Goal: Find specific page/section: Find specific page/section

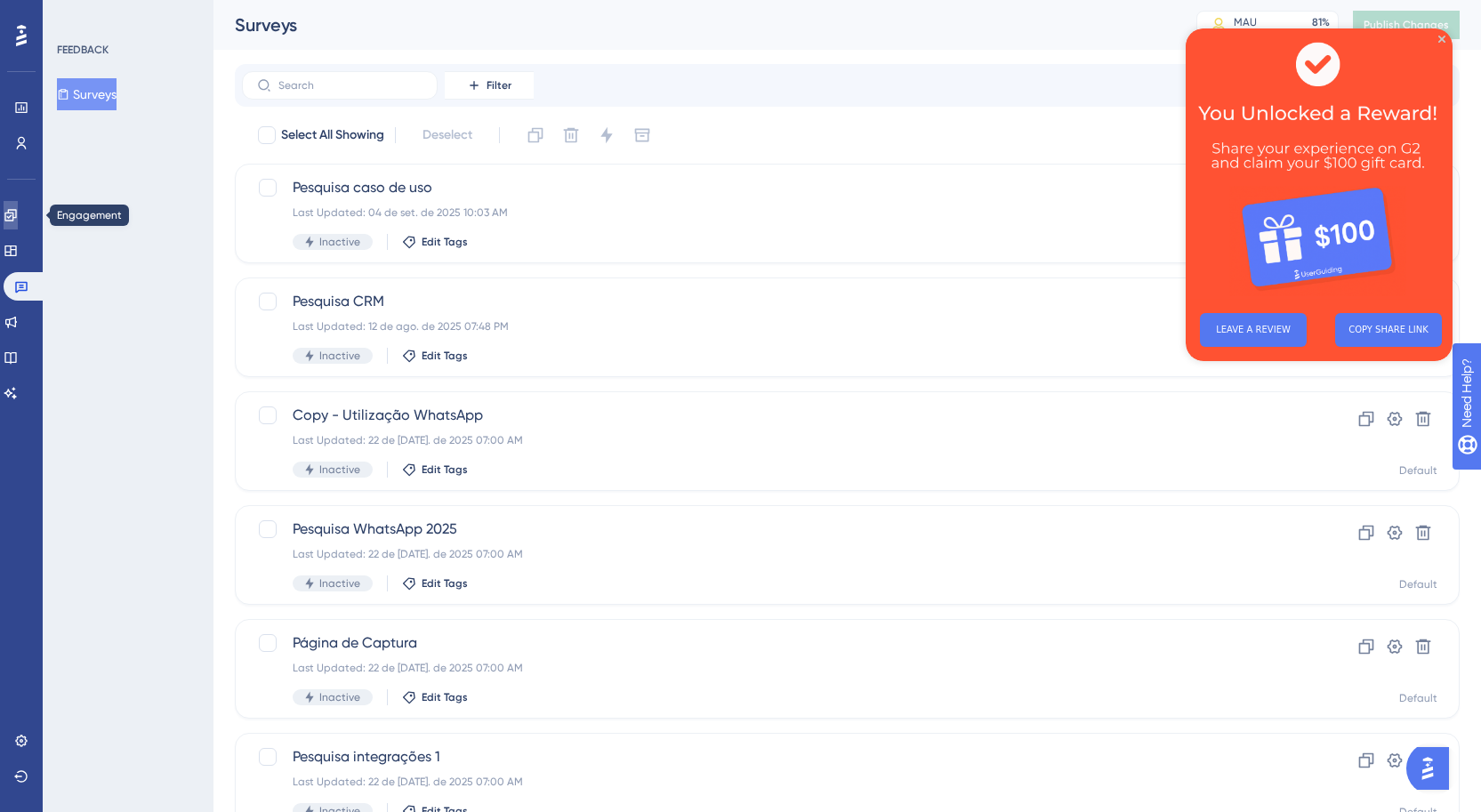
click at [12, 211] on link at bounding box center [10, 215] width 14 height 28
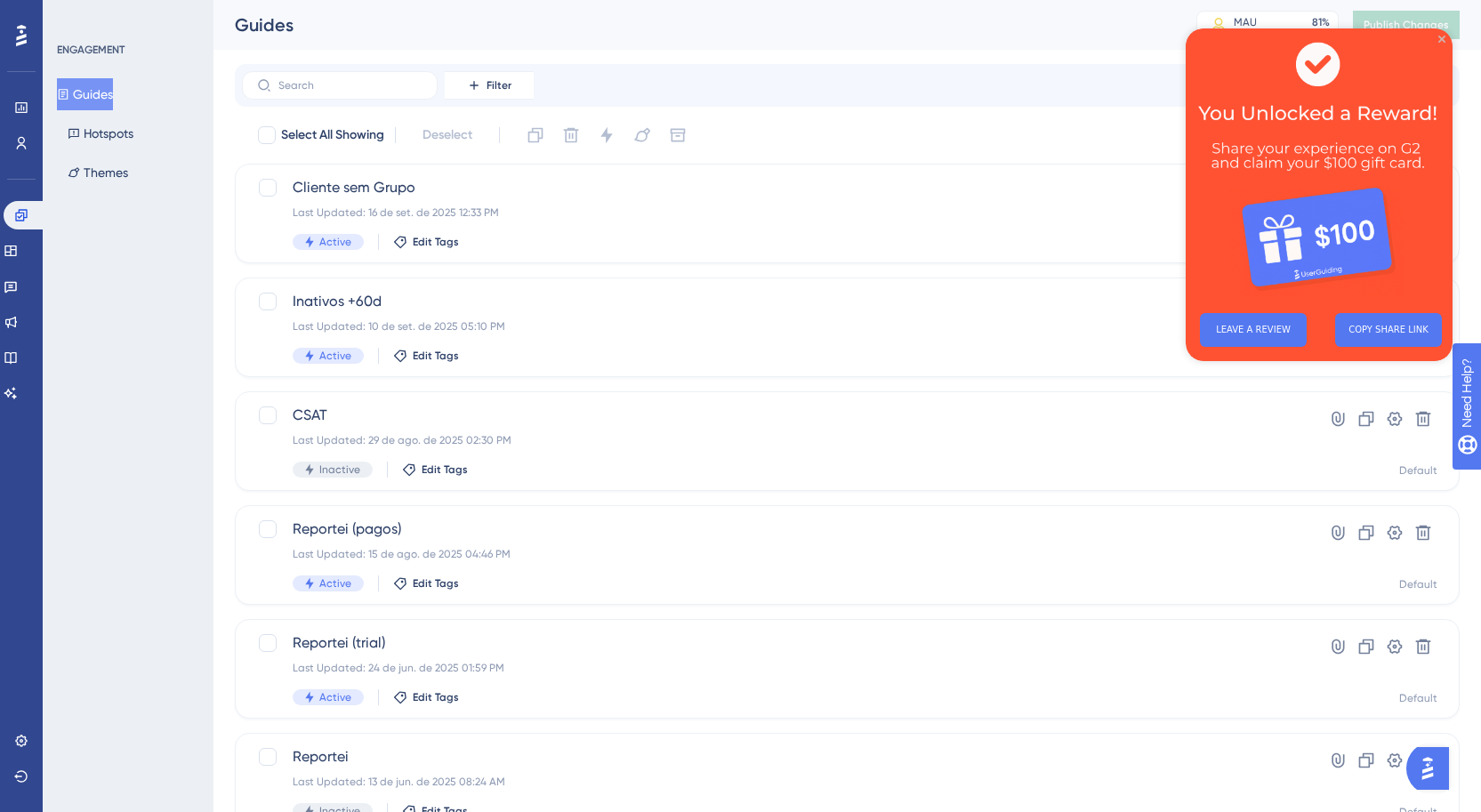
click at [1437, 38] on div "LEAVE A REVIEW COPY SHARE LINK" at bounding box center [1320, 194] width 267 height 333
click at [424, 192] on span "Cliente sem Grupo" at bounding box center [776, 188] width 967 height 22
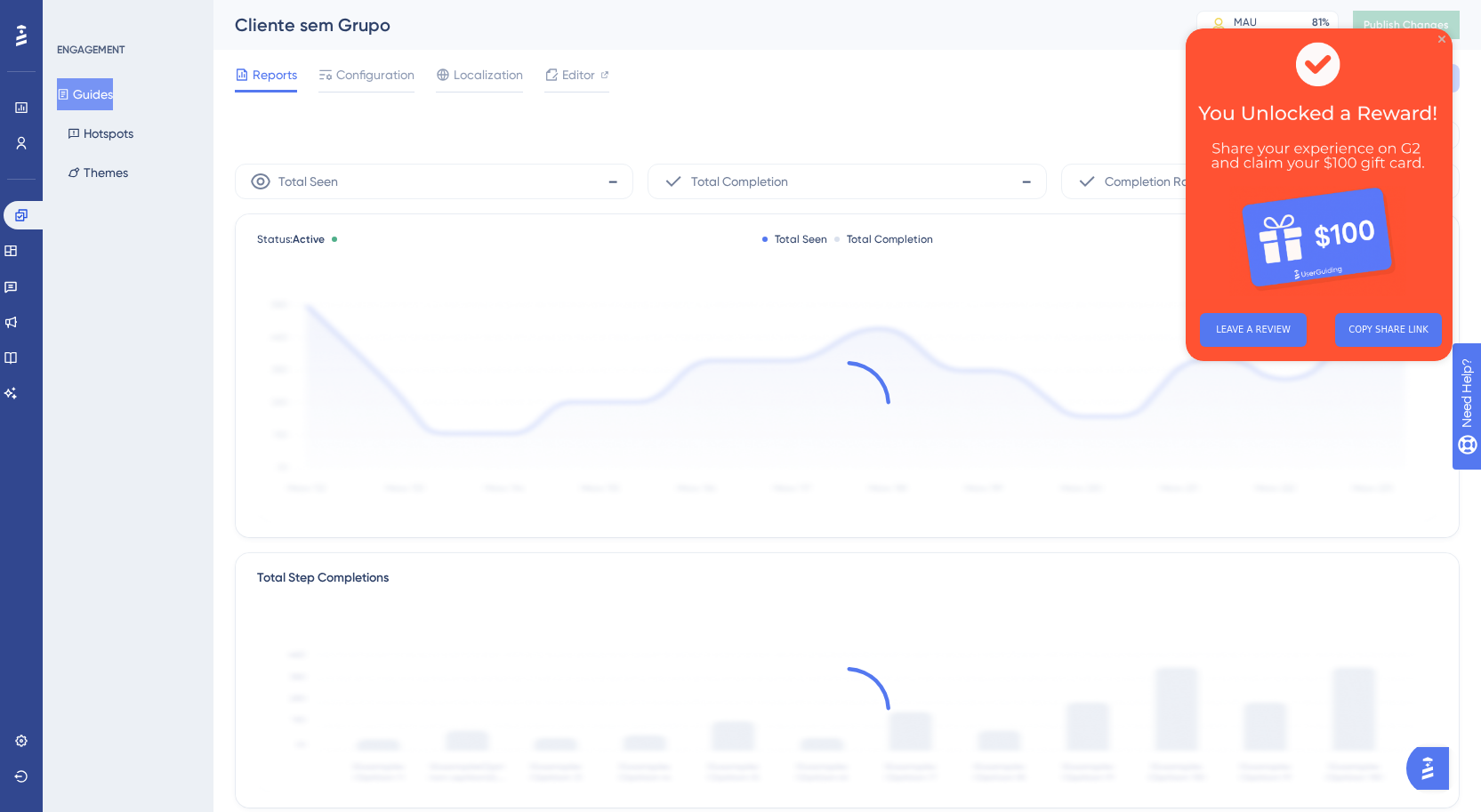
click at [1443, 37] on icon "Close Preview" at bounding box center [1442, 40] width 8 height 8
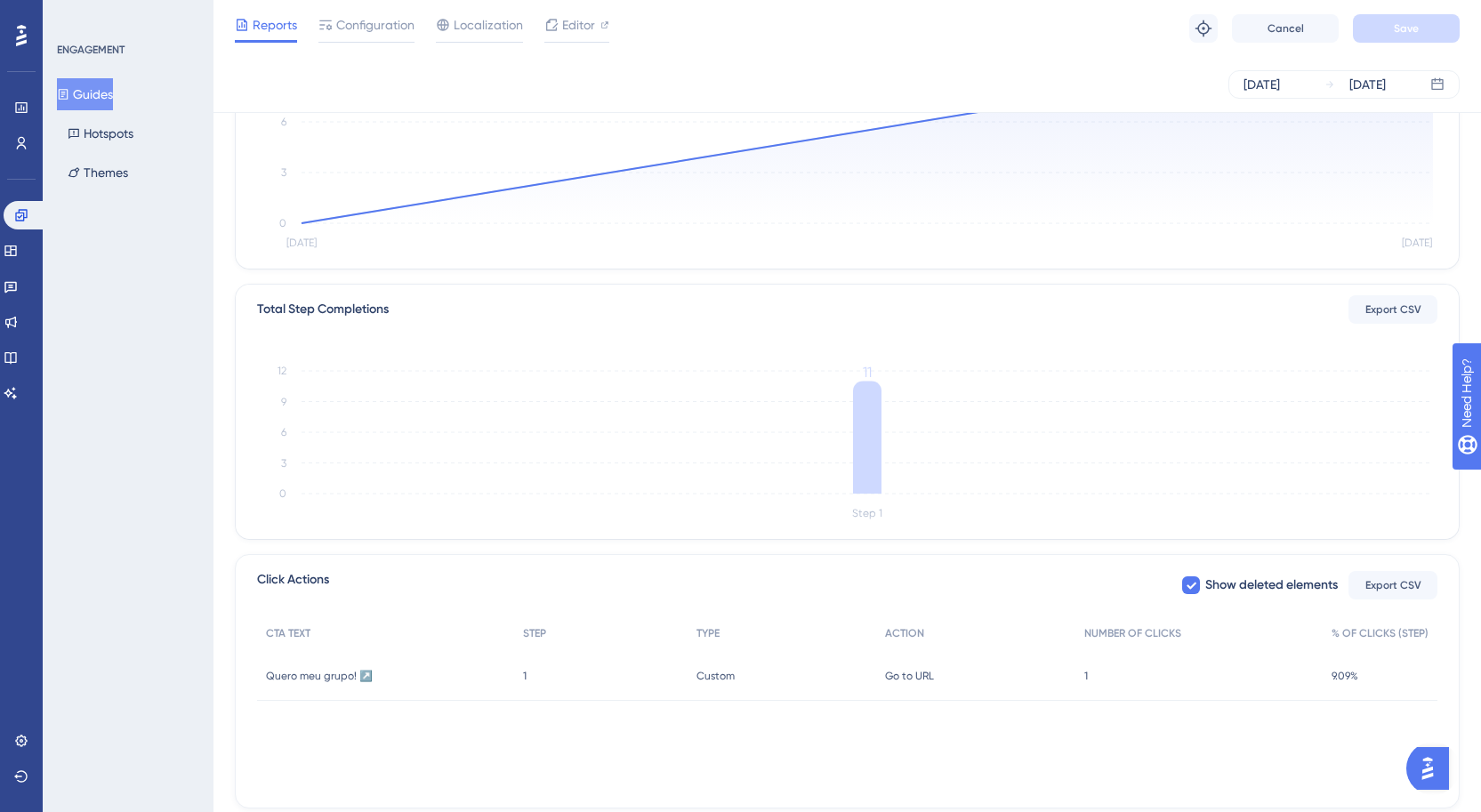
scroll to position [315, 0]
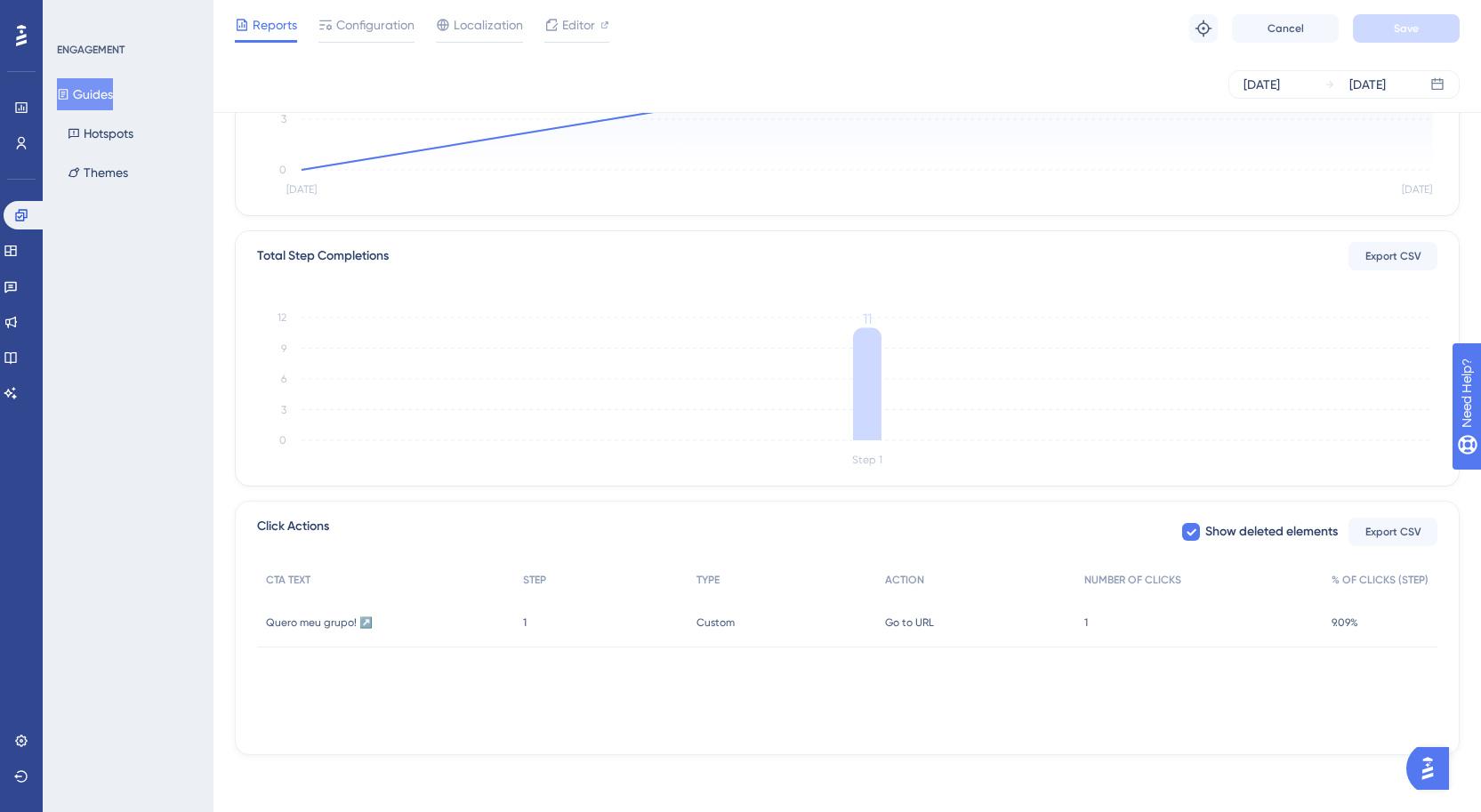
click at [1382, 609] on div "9.09% 9.09%" at bounding box center [1380, 623] width 115 height 50
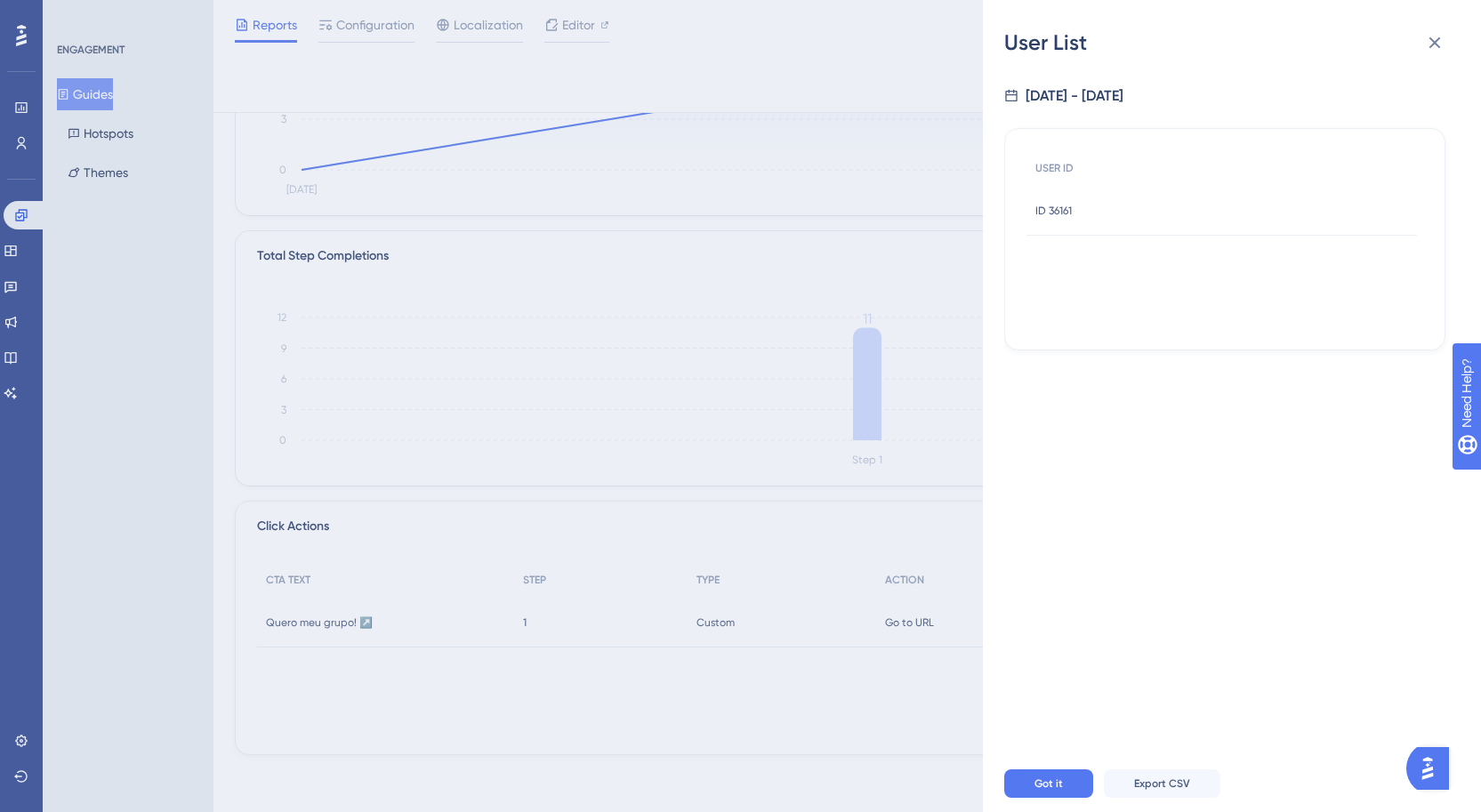
click at [1088, 213] on div "ID 36161 ID 36161" at bounding box center [1222, 210] width 390 height 50
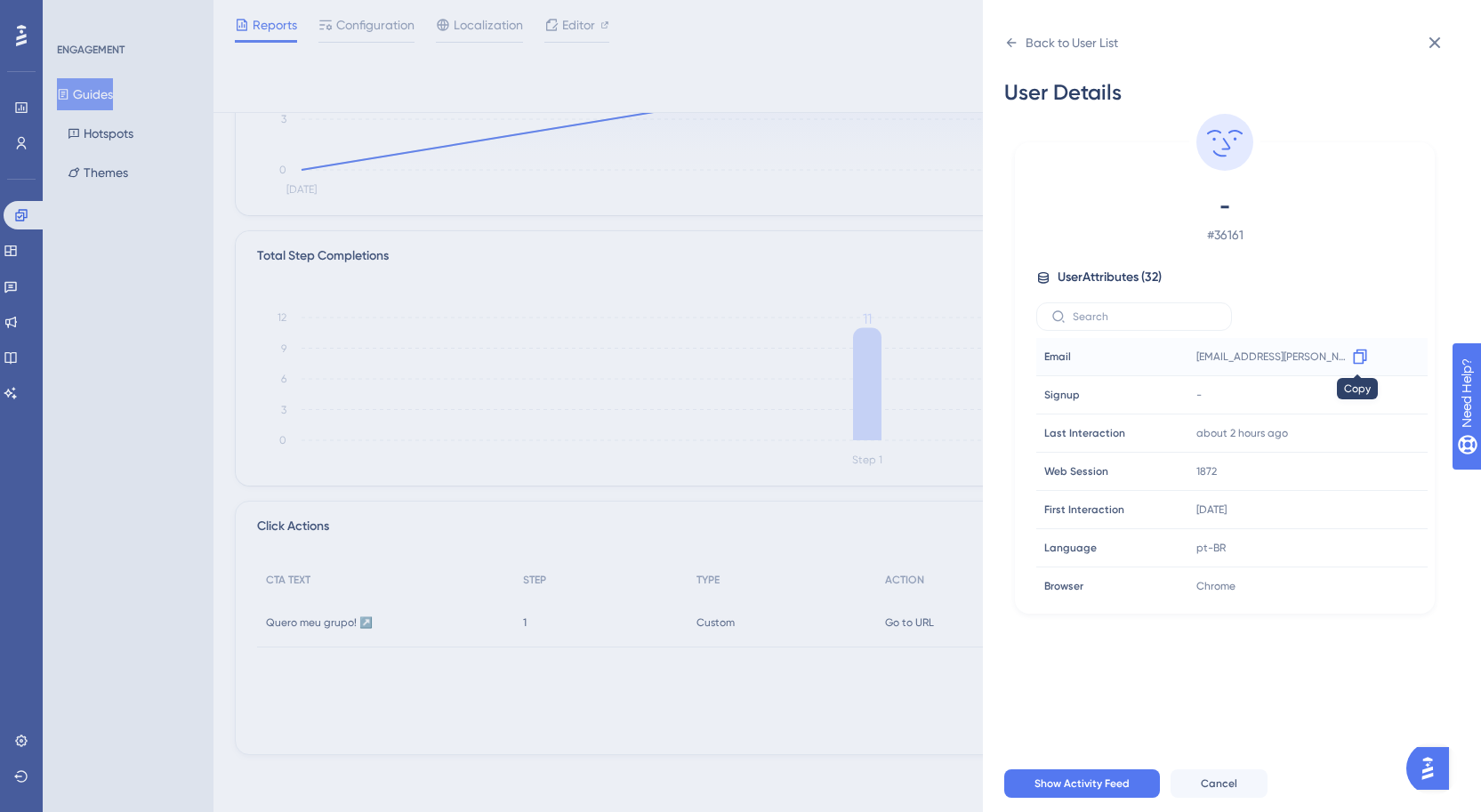
click at [1354, 352] on icon at bounding box center [1360, 357] width 13 height 15
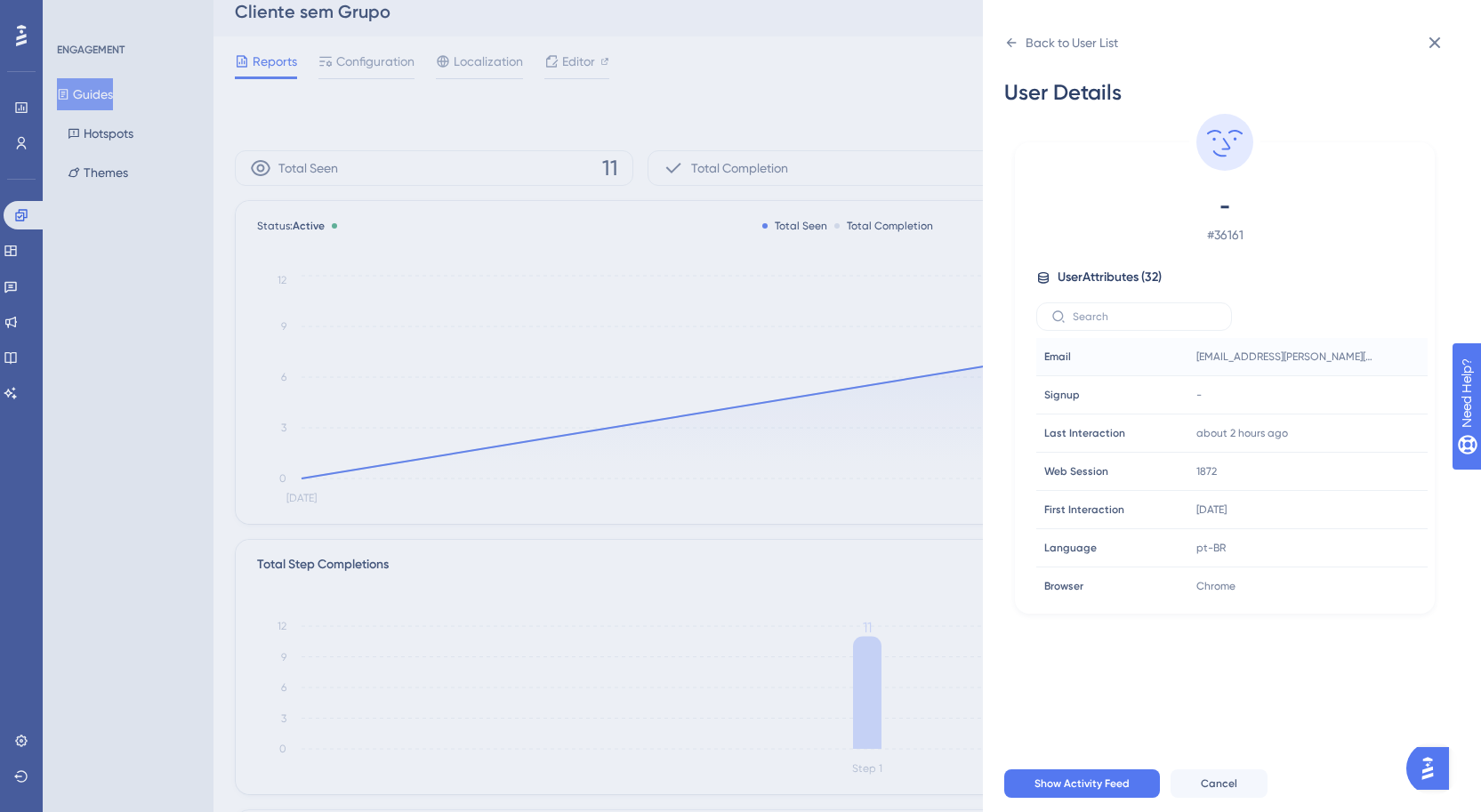
scroll to position [0, 0]
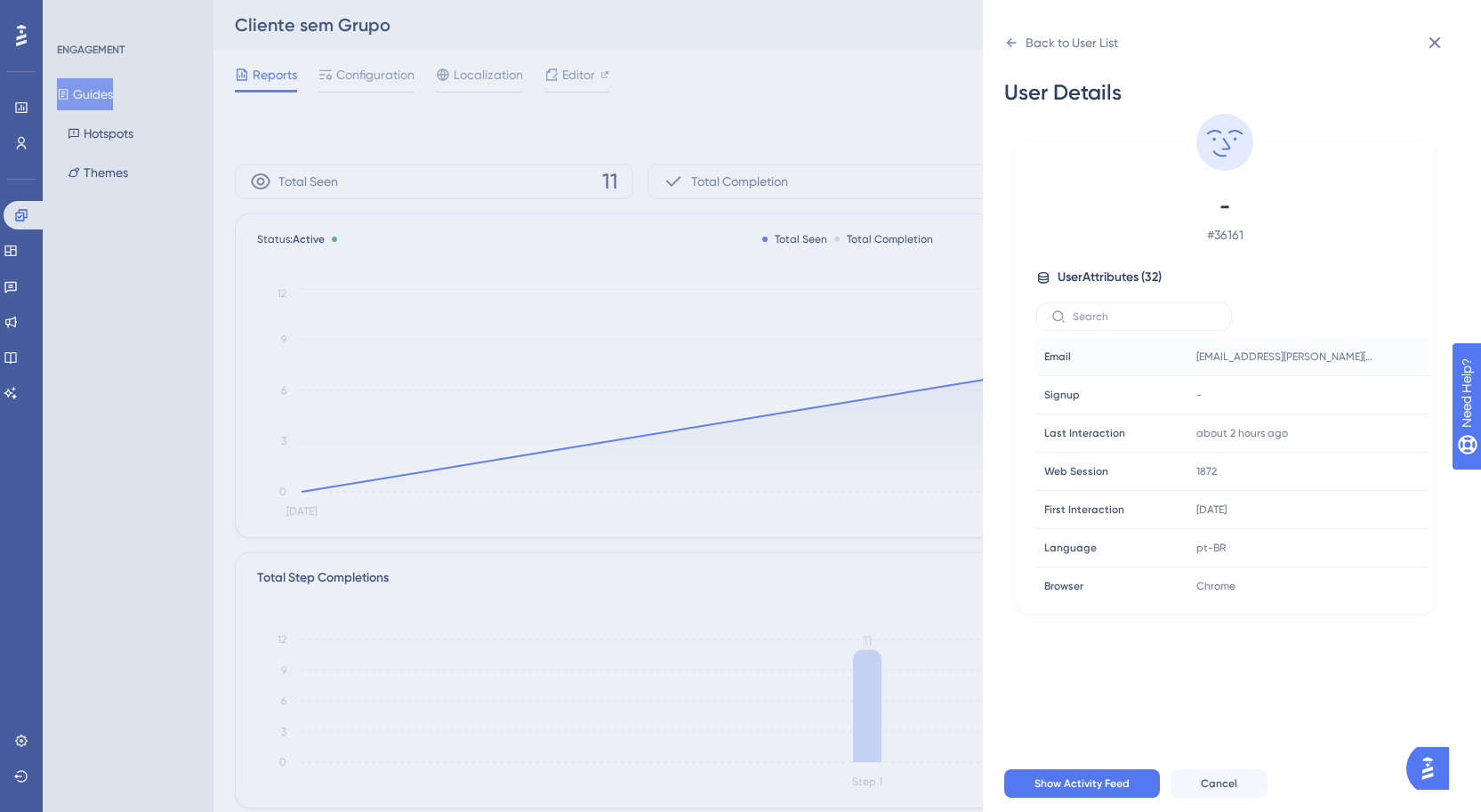
drag, startPoint x: 861, startPoint y: 173, endPoint x: 844, endPoint y: 79, distance: 95.5
click at [860, 173] on div "Back to User List User Details - # 36161 User Attributes ( 32 ) Email Email [EM…" at bounding box center [740, 406] width 1481 height 812
